Goal: Information Seeking & Learning: Learn about a topic

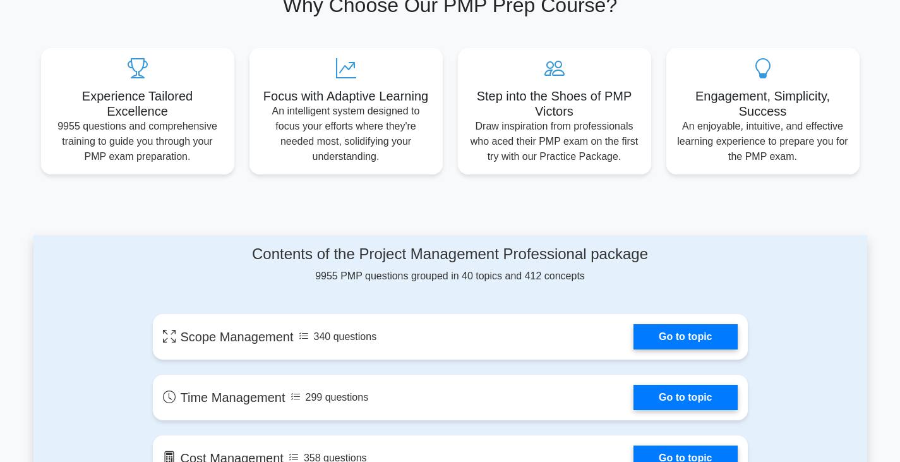
scroll to position [442, 0]
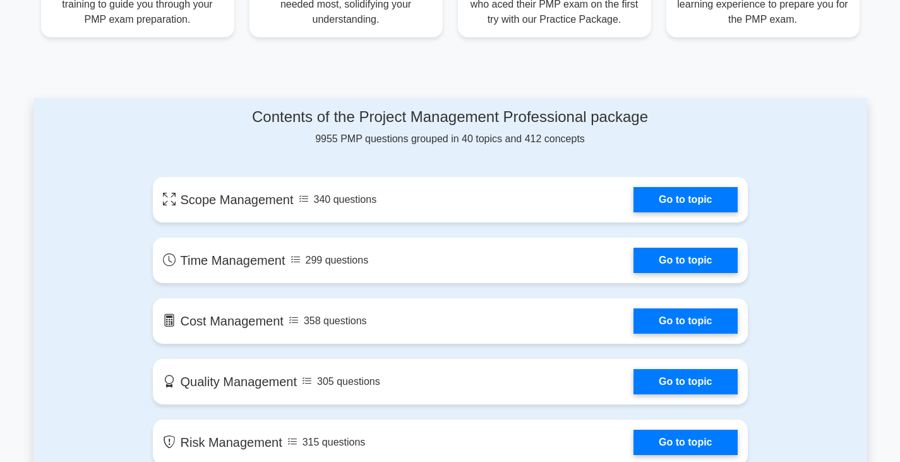
scroll to position [568, 0]
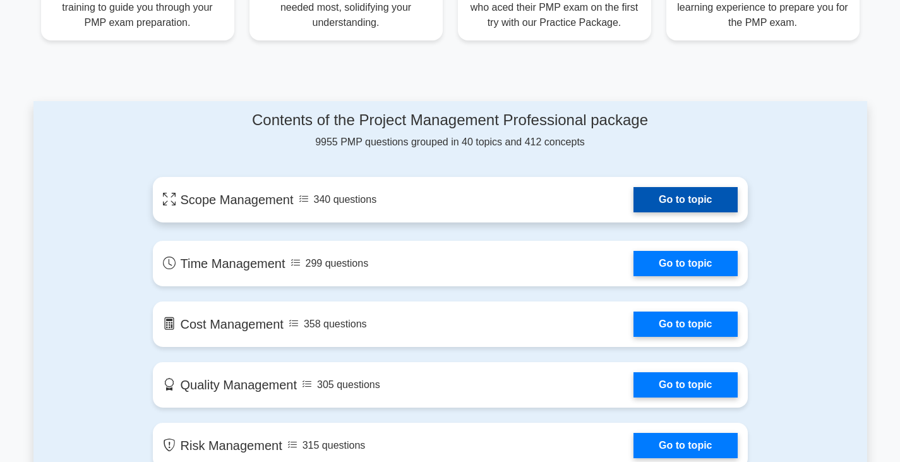
click at [694, 205] on link "Go to topic" at bounding box center [685, 199] width 104 height 25
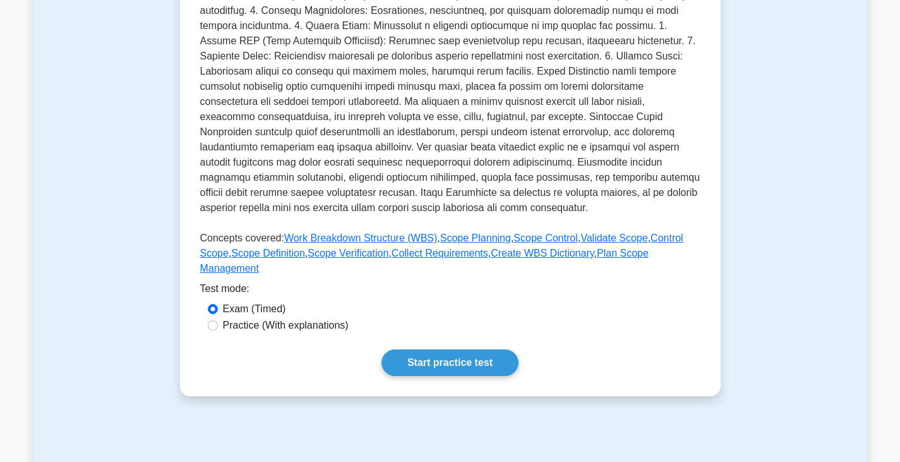
scroll to position [379, 0]
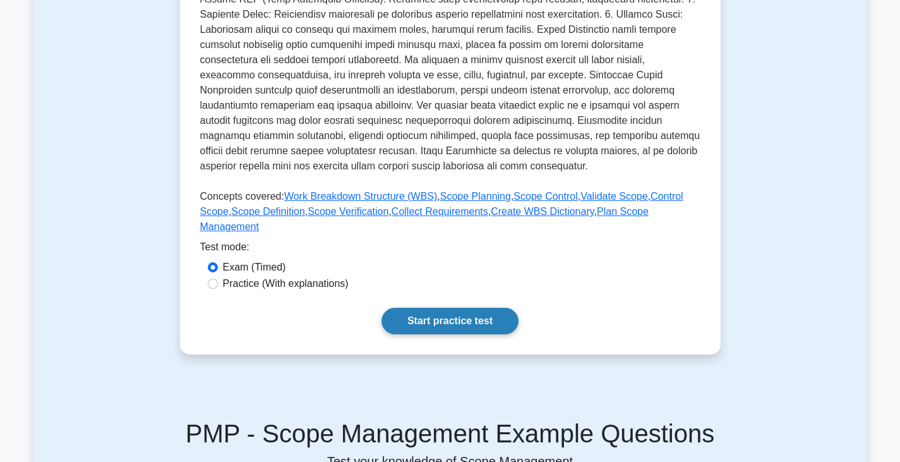
click at [441, 308] on link "Start practice test" at bounding box center [449, 321] width 137 height 27
click at [213, 279] on input "Practice (With explanations)" at bounding box center [213, 284] width 10 height 10
radio input "true"
click at [416, 308] on link "Start practice test" at bounding box center [449, 321] width 137 height 27
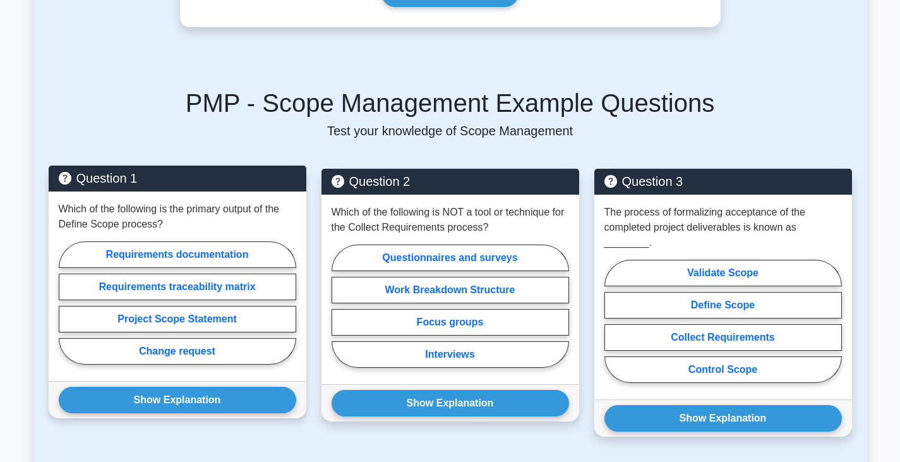
scroll to position [772, 0]
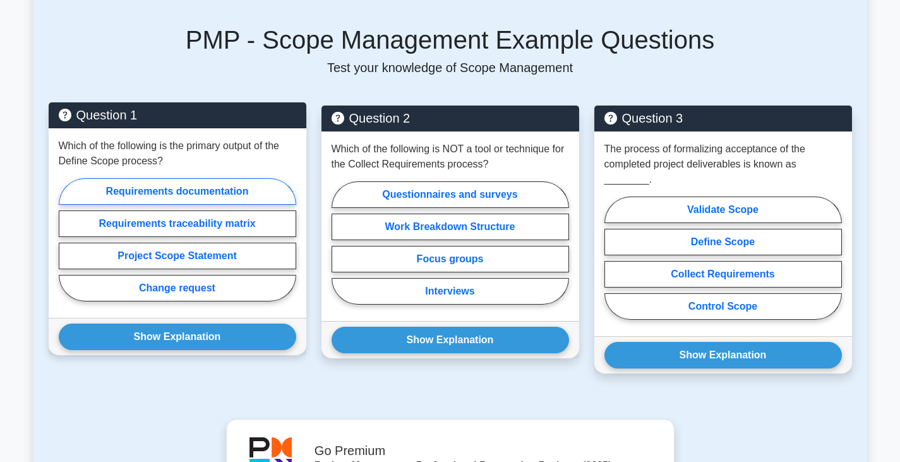
click at [102, 189] on label "Requirements documentation" at bounding box center [177, 191] width 237 height 27
click at [67, 239] on input "Requirements documentation" at bounding box center [63, 243] width 8 height 8
radio input "true"
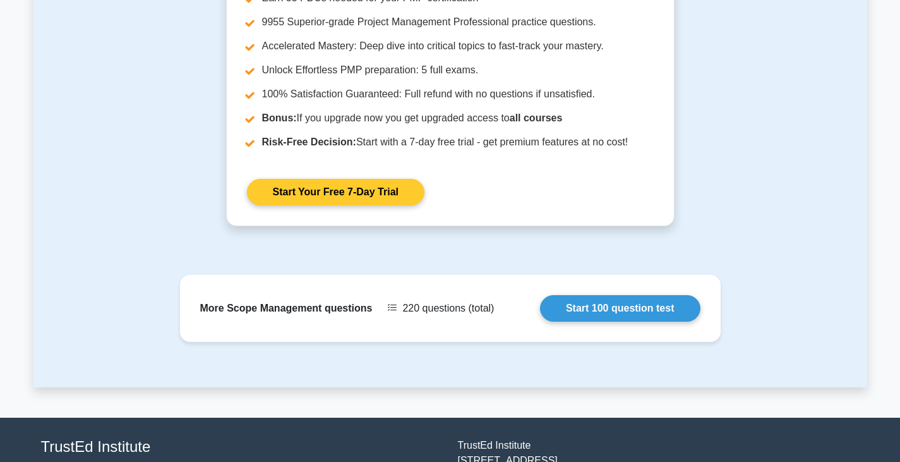
scroll to position [1340, 0]
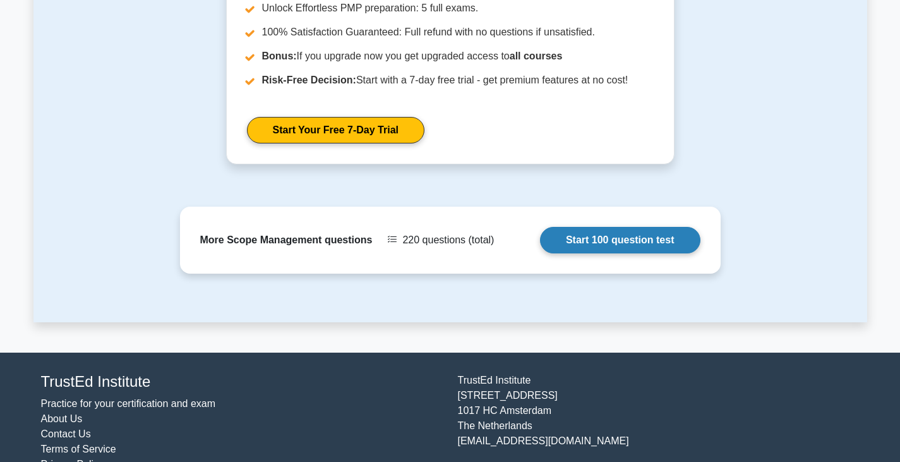
click at [623, 227] on link "Start 100 question test" at bounding box center [620, 240] width 160 height 27
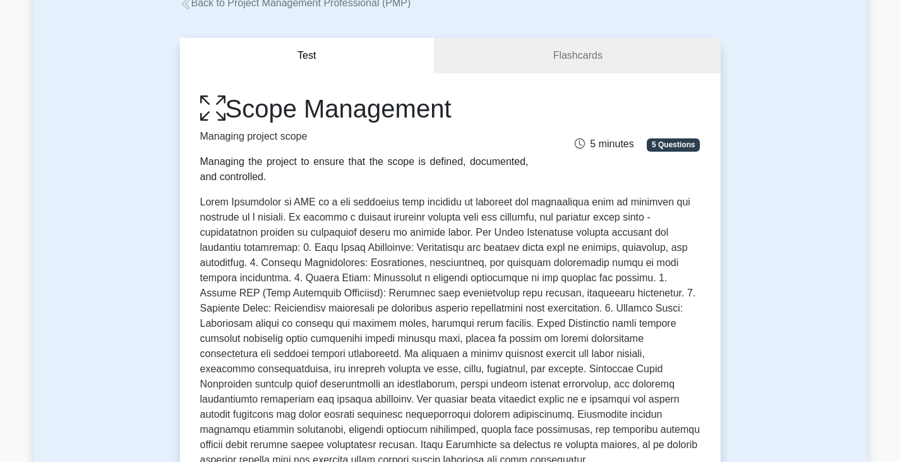
scroll to position [0, 0]
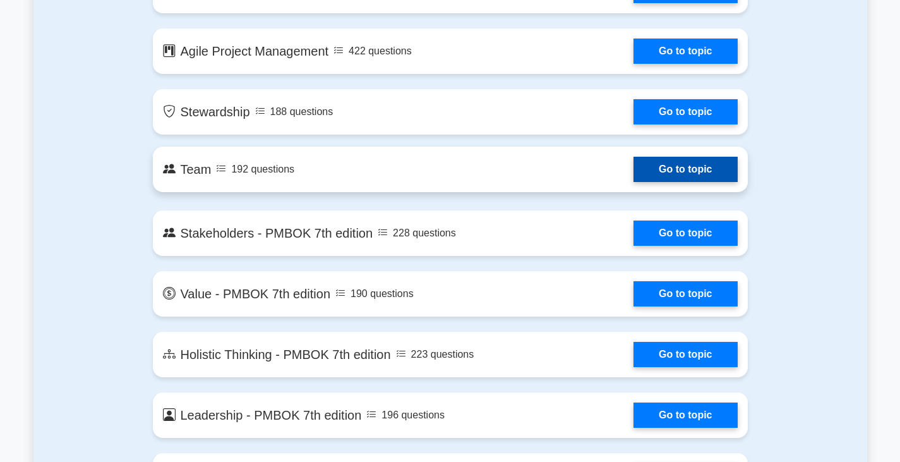
scroll to position [2463, 0]
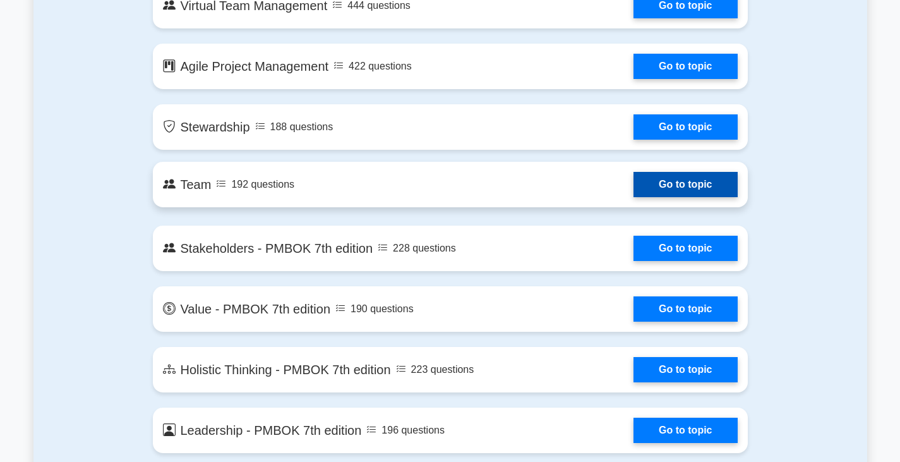
click at [682, 194] on link "Go to topic" at bounding box center [685, 184] width 104 height 25
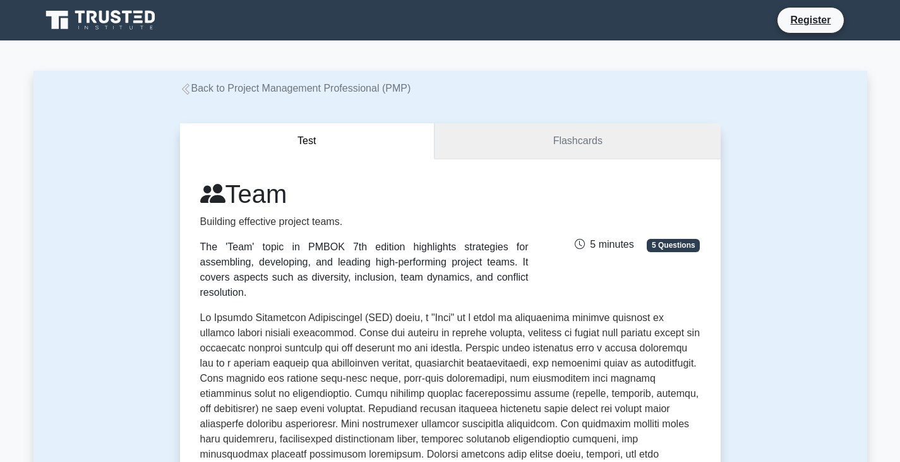
click at [544, 147] on link "Flashcards" at bounding box center [577, 141] width 285 height 36
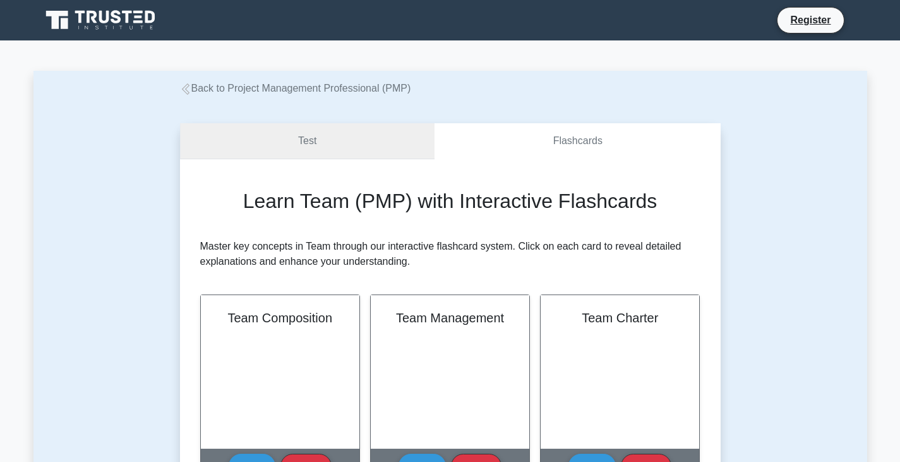
click at [276, 152] on link "Test" at bounding box center [307, 141] width 255 height 36
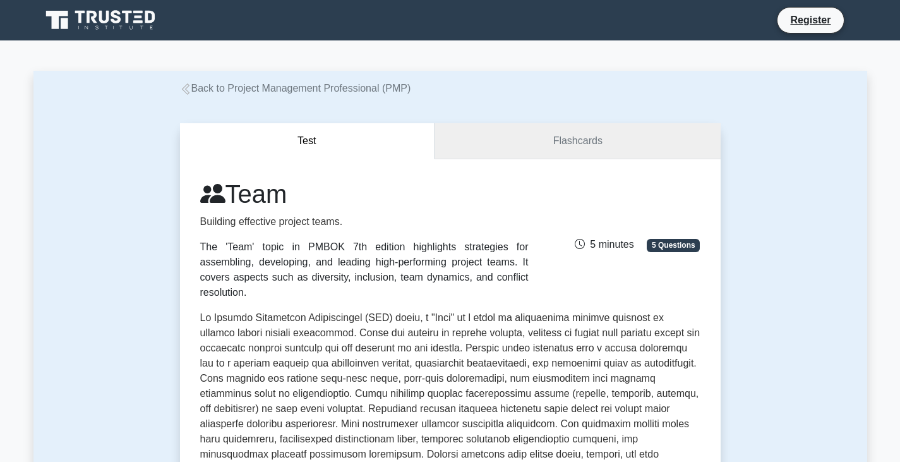
click at [498, 148] on link "Flashcards" at bounding box center [577, 141] width 285 height 36
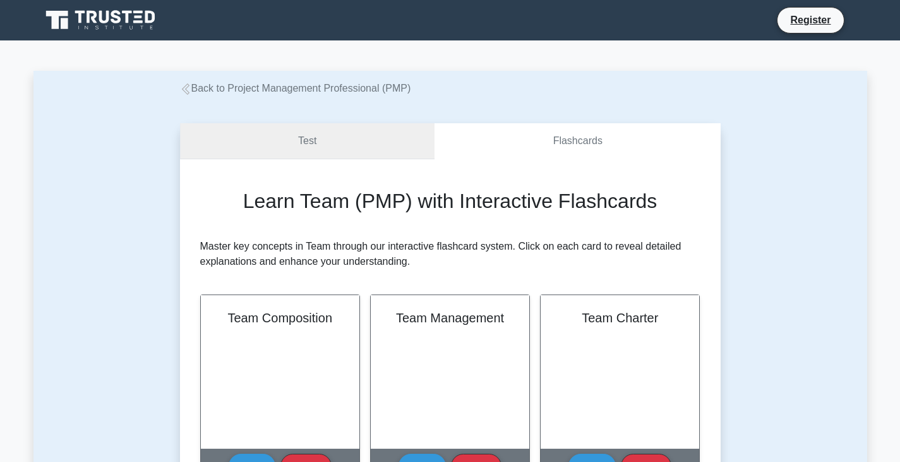
scroll to position [63, 0]
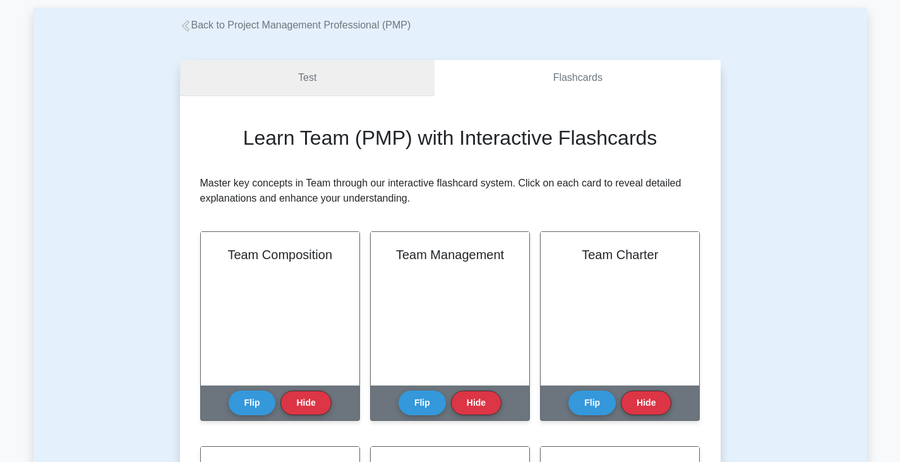
click at [310, 75] on link "Test" at bounding box center [307, 78] width 255 height 36
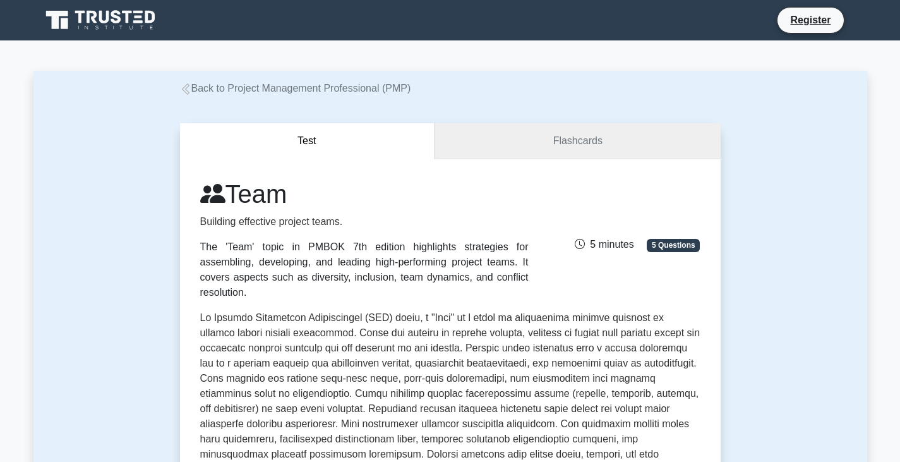
click at [578, 140] on link "Flashcards" at bounding box center [577, 141] width 285 height 36
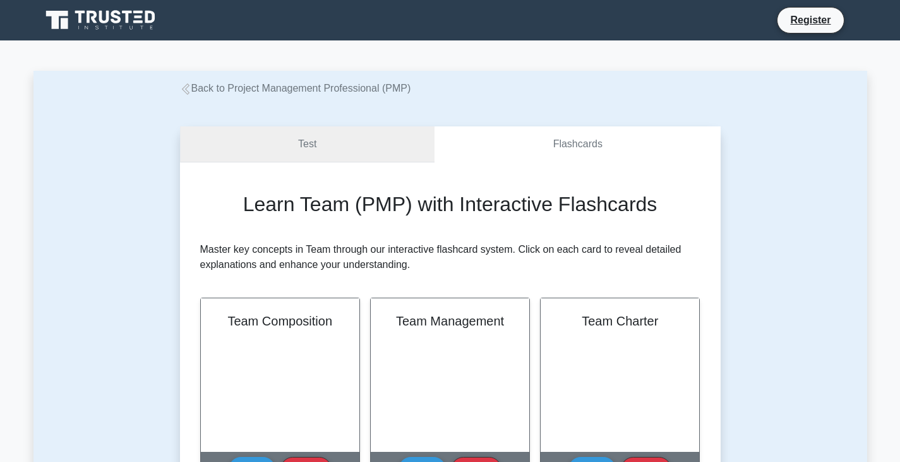
click at [287, 145] on link "Test" at bounding box center [307, 144] width 255 height 36
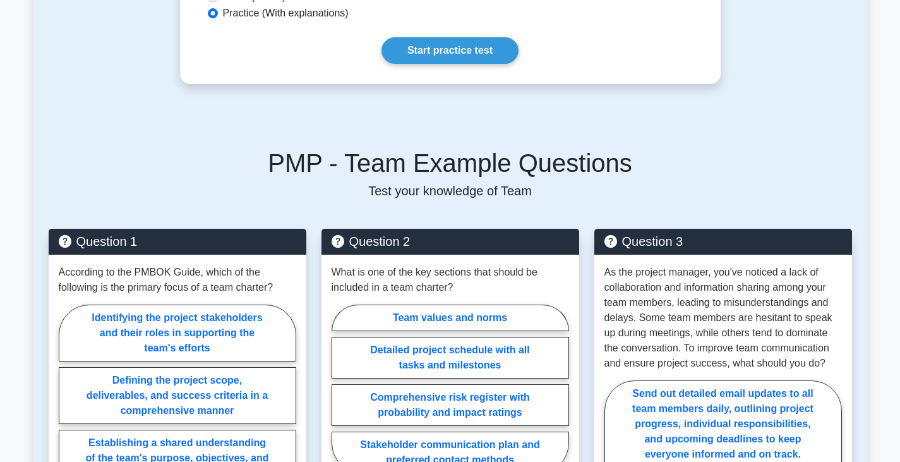
scroll to position [884, 0]
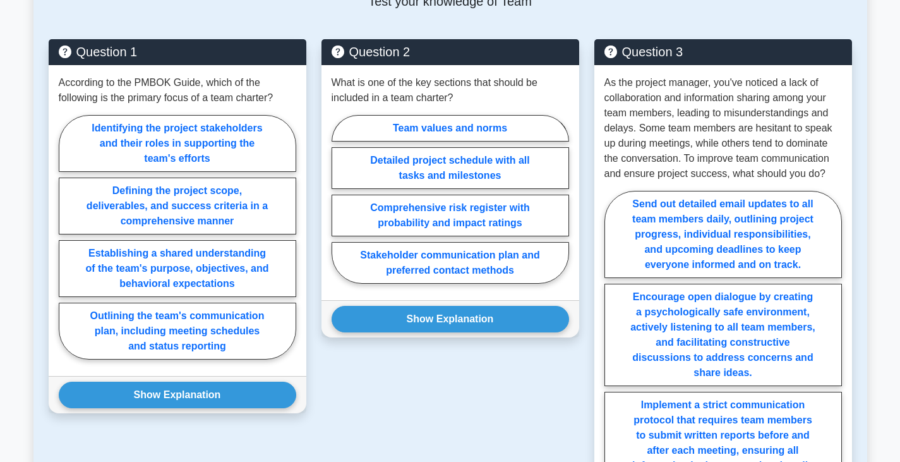
click at [128, 423] on div "Question 1 According to the PMBOK Guide, which of the following is the primary …" at bounding box center [177, 347] width 273 height 616
